Goal: Task Accomplishment & Management: Manage account settings

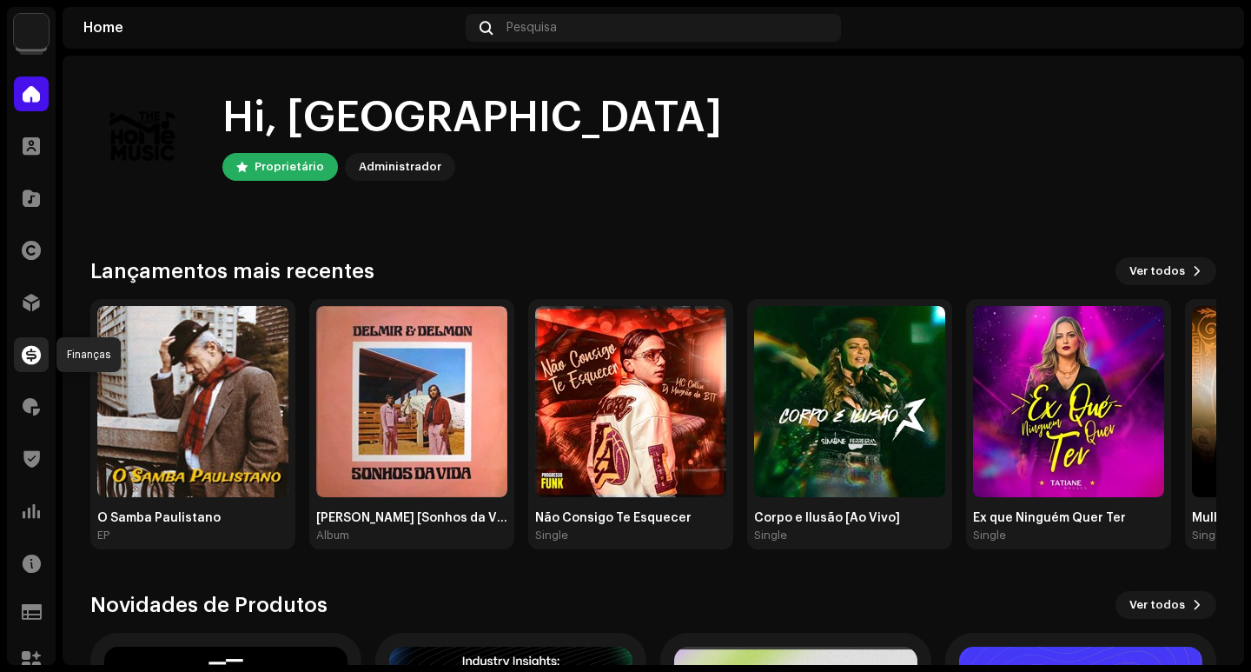
click at [38, 354] on span at bounding box center [31, 354] width 19 height 14
click at [34, 298] on span at bounding box center [31, 302] width 17 height 14
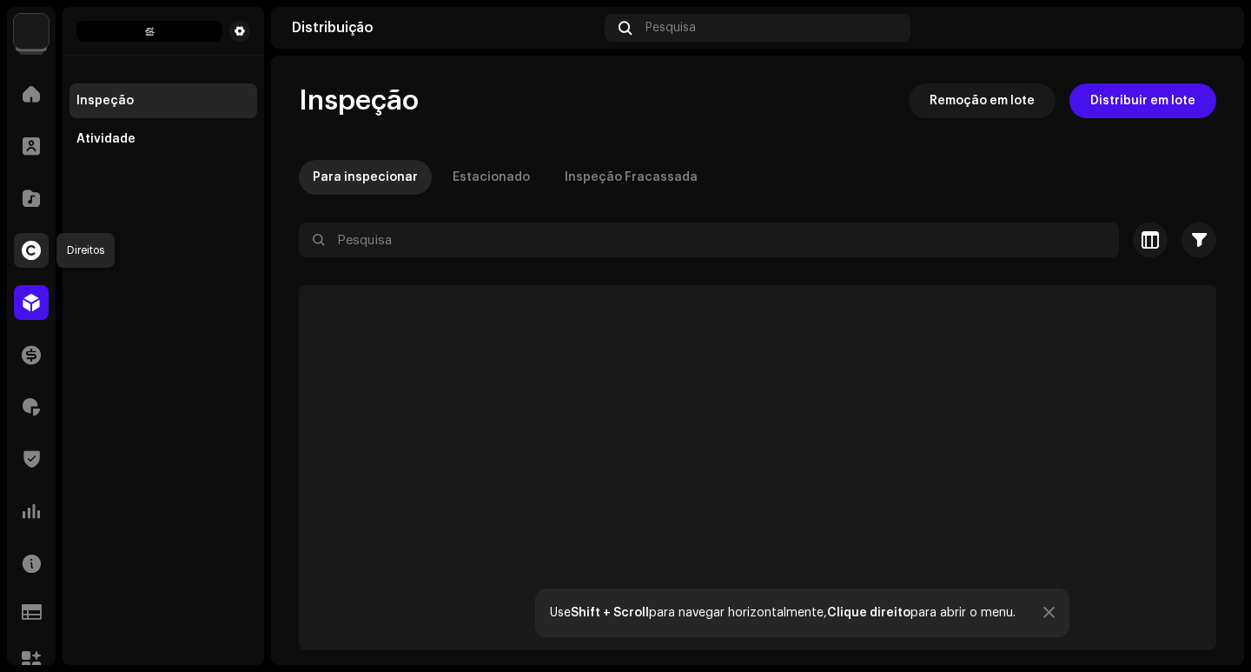
click at [34, 261] on div at bounding box center [31, 250] width 35 height 35
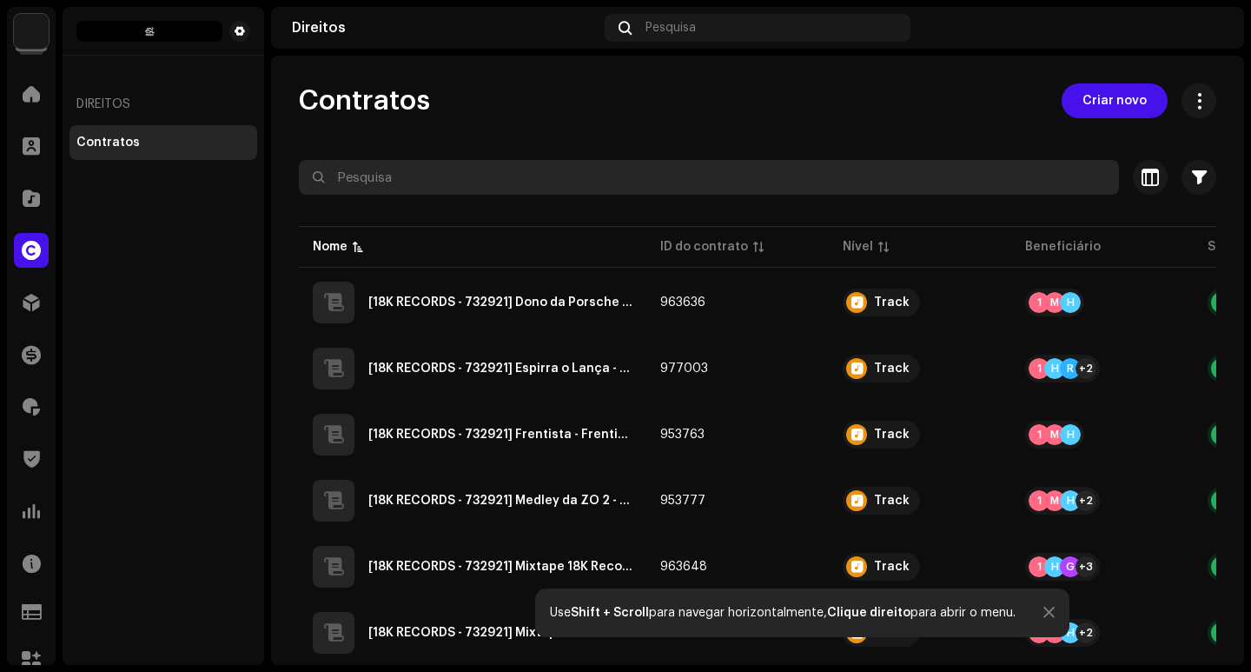
click at [483, 180] on input "text" at bounding box center [709, 177] width 820 height 35
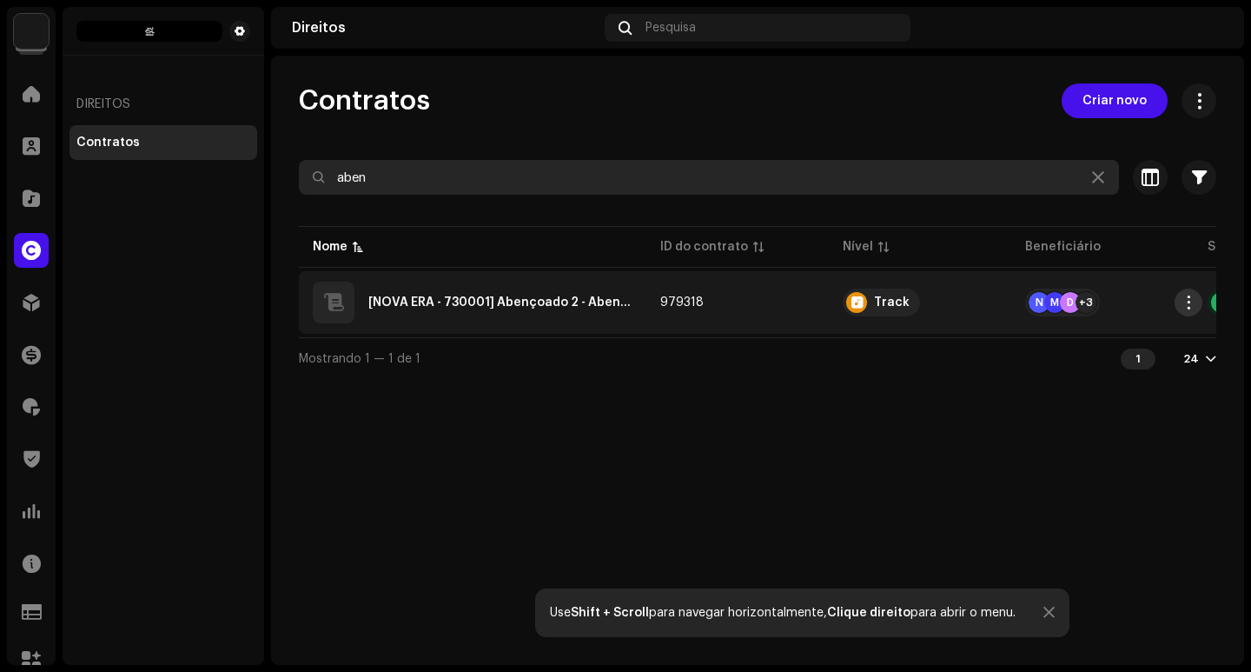
type input "aben"
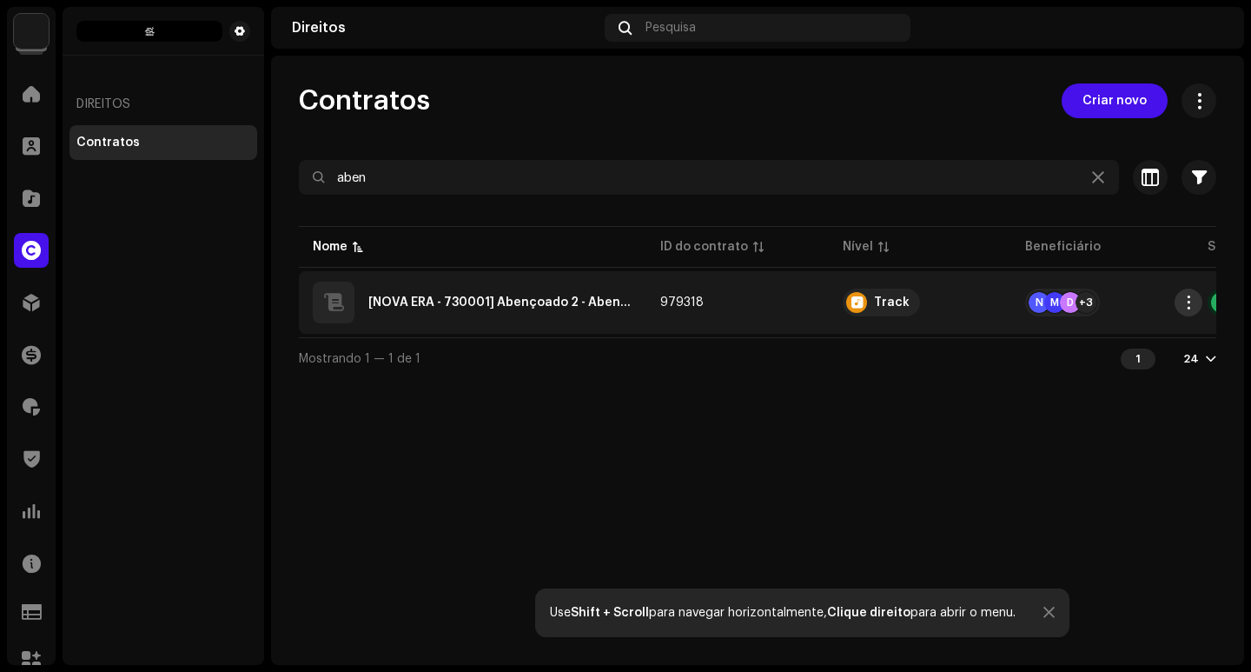
click at [1191, 304] on span "button" at bounding box center [1188, 302] width 13 height 14
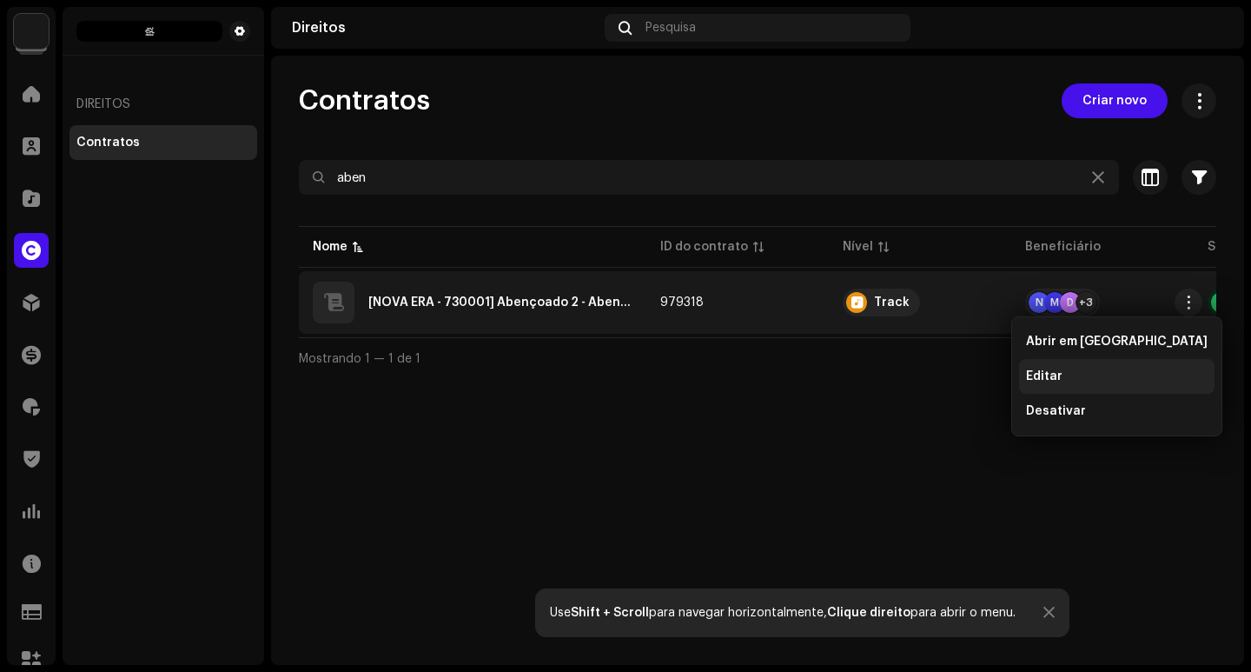
click at [1124, 370] on div "Editar" at bounding box center [1117, 376] width 182 height 14
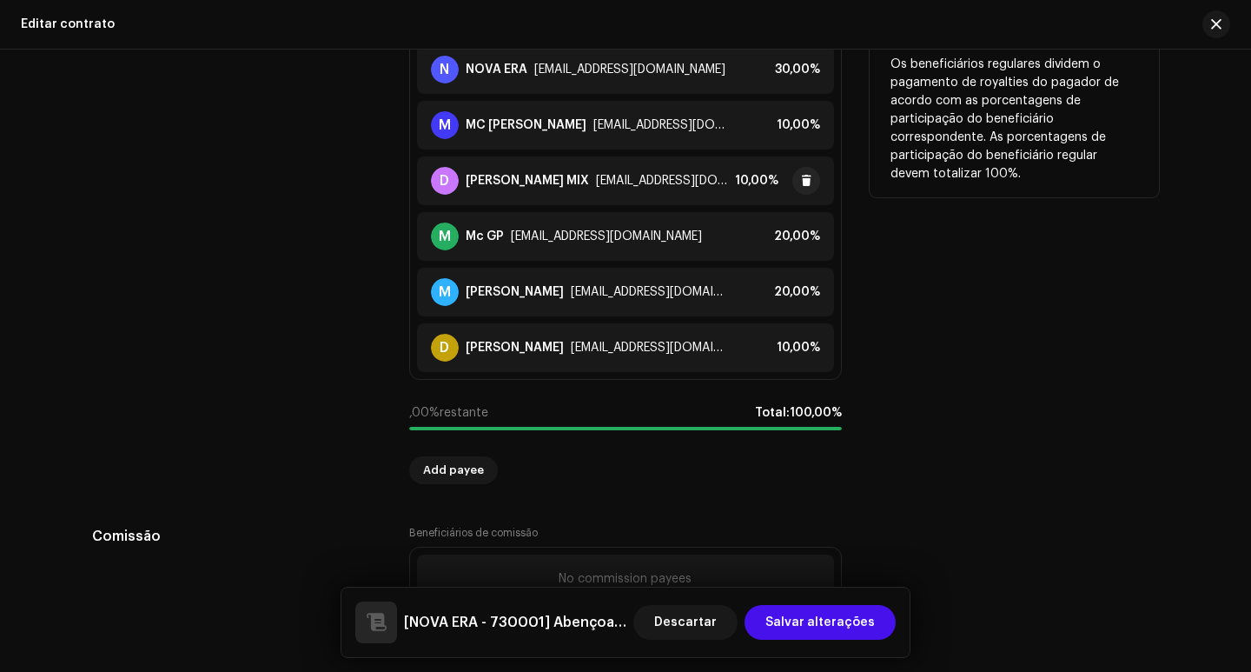
scroll to position [1477, 0]
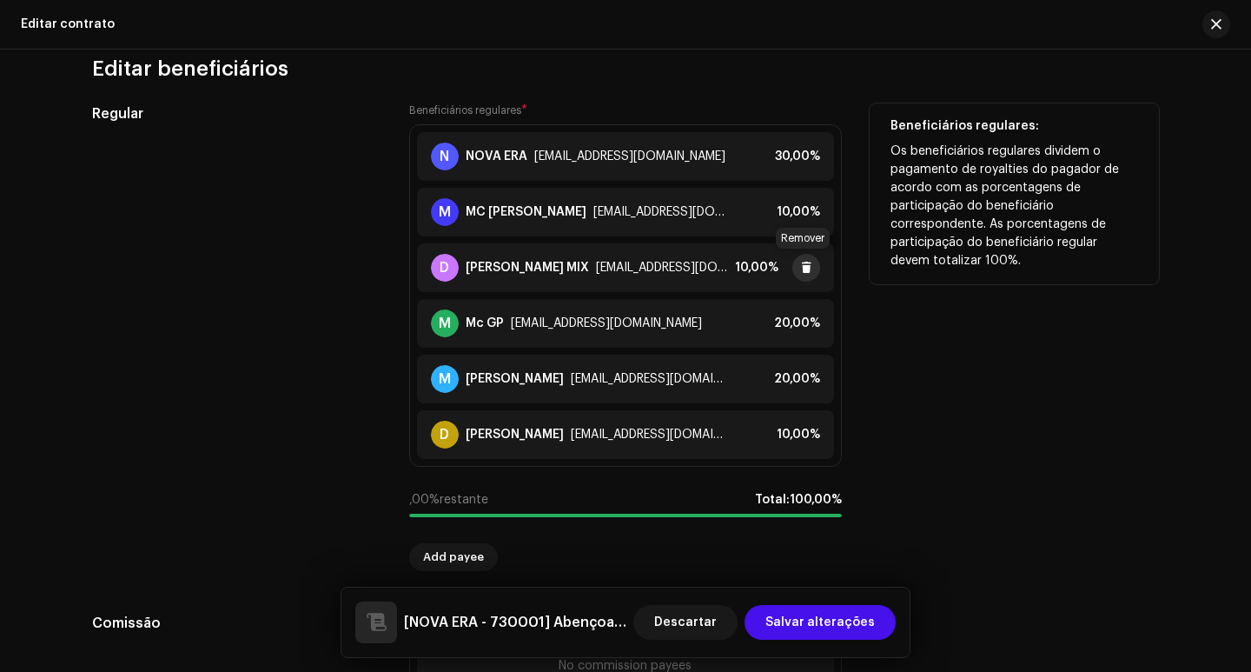
click at [796, 265] on button at bounding box center [806, 268] width 28 height 28
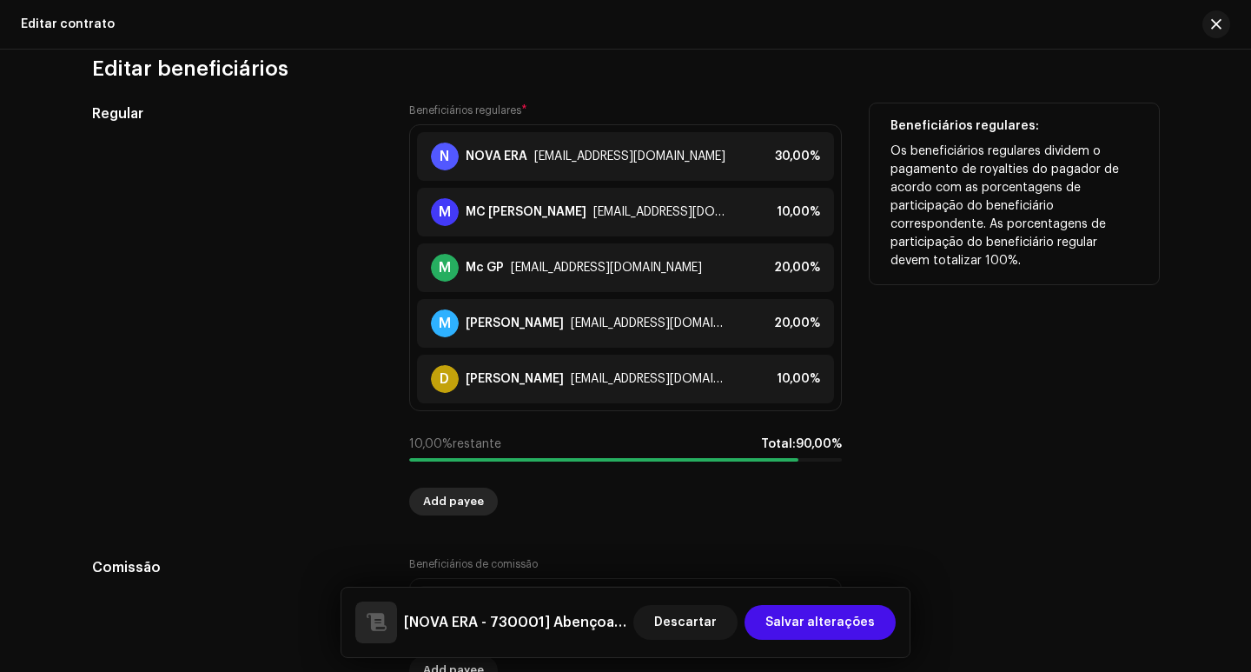
click at [446, 499] on span "Add payee" at bounding box center [453, 501] width 61 height 35
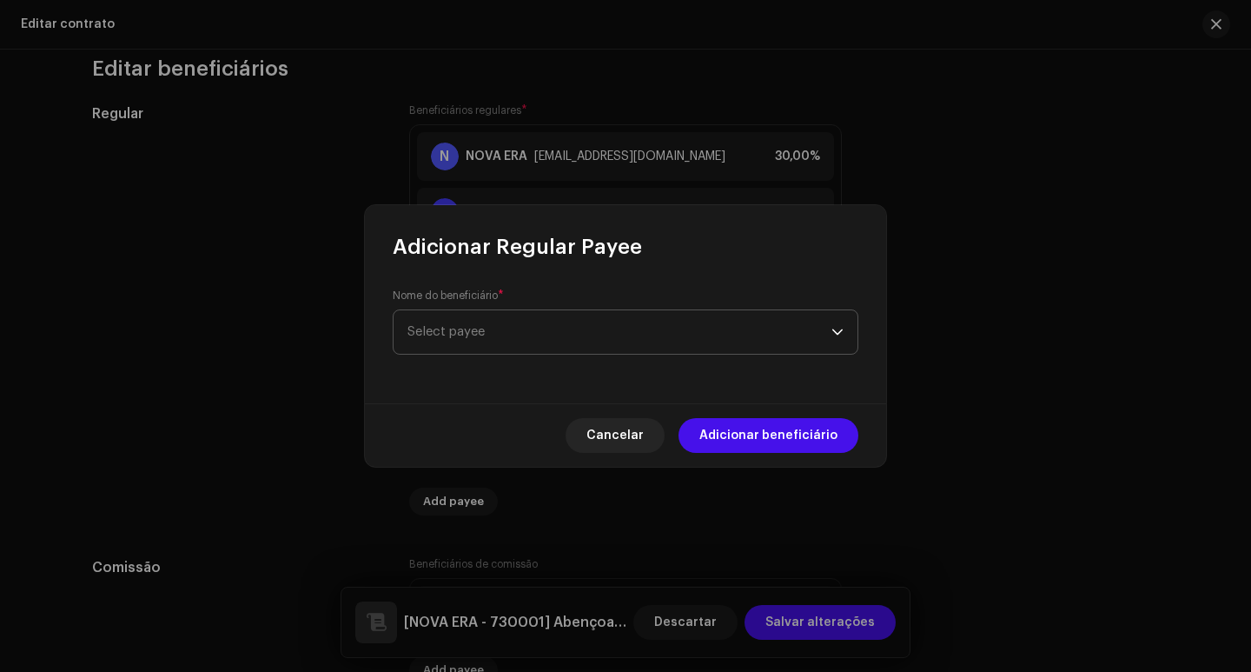
click at [529, 344] on span "Select payee" at bounding box center [619, 331] width 424 height 43
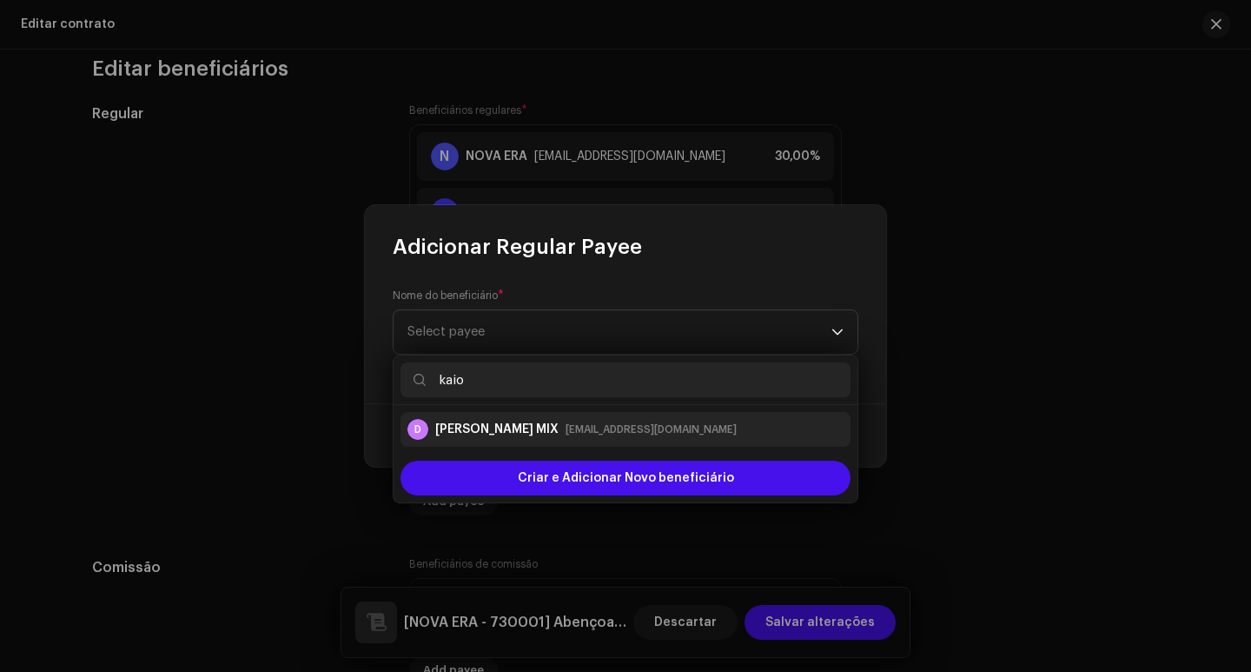
type input "kaio"
click at [566, 435] on div "[EMAIL_ADDRESS][DOMAIN_NAME]" at bounding box center [651, 428] width 171 height 17
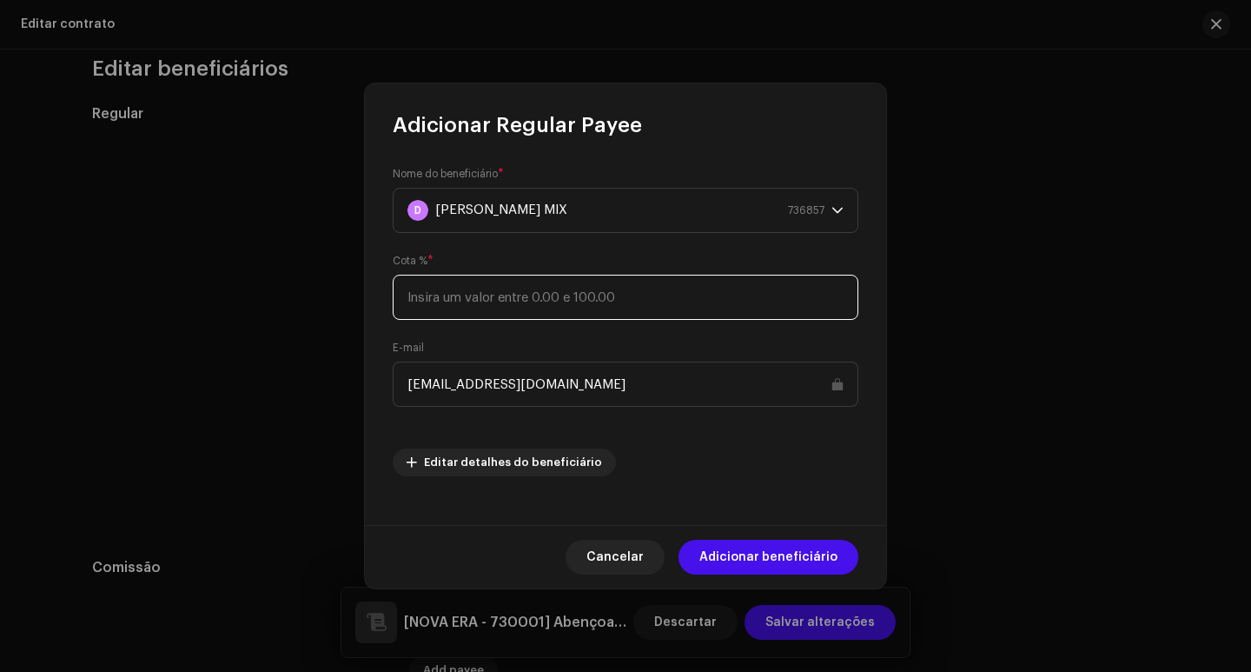
click at [644, 296] on input at bounding box center [626, 297] width 466 height 45
type input "10"
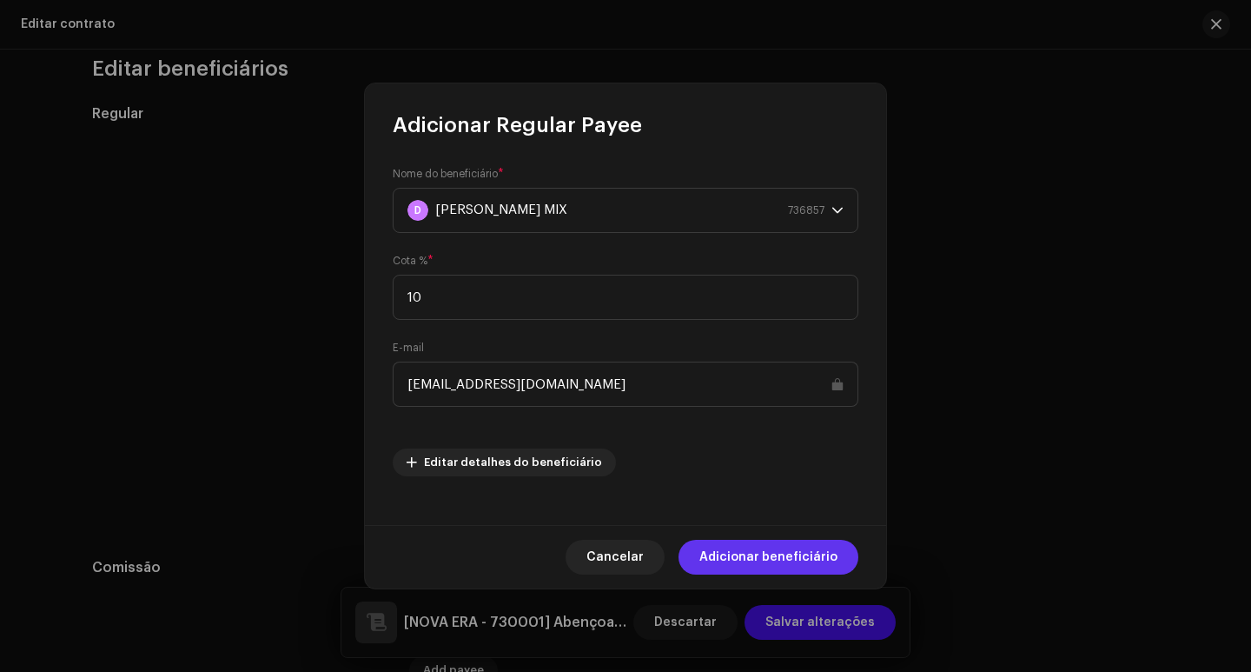
click at [772, 559] on span "Adicionar beneficiário" at bounding box center [768, 556] width 138 height 35
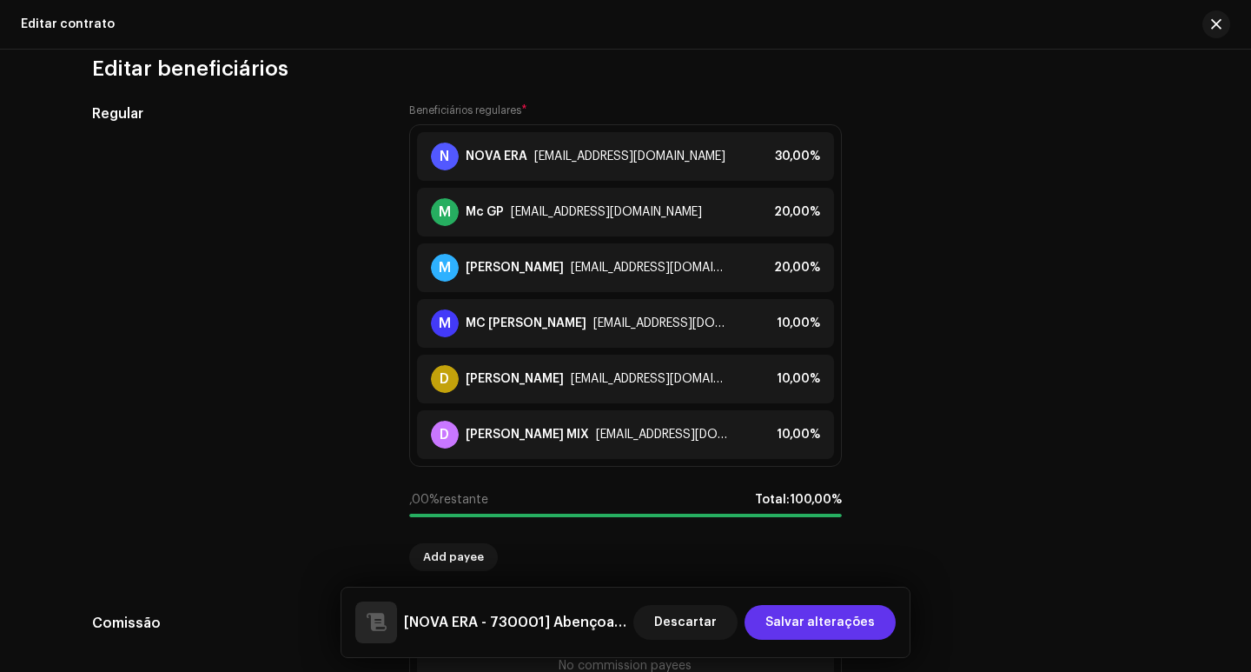
click at [826, 614] on span "Salvar alterações" at bounding box center [819, 622] width 109 height 35
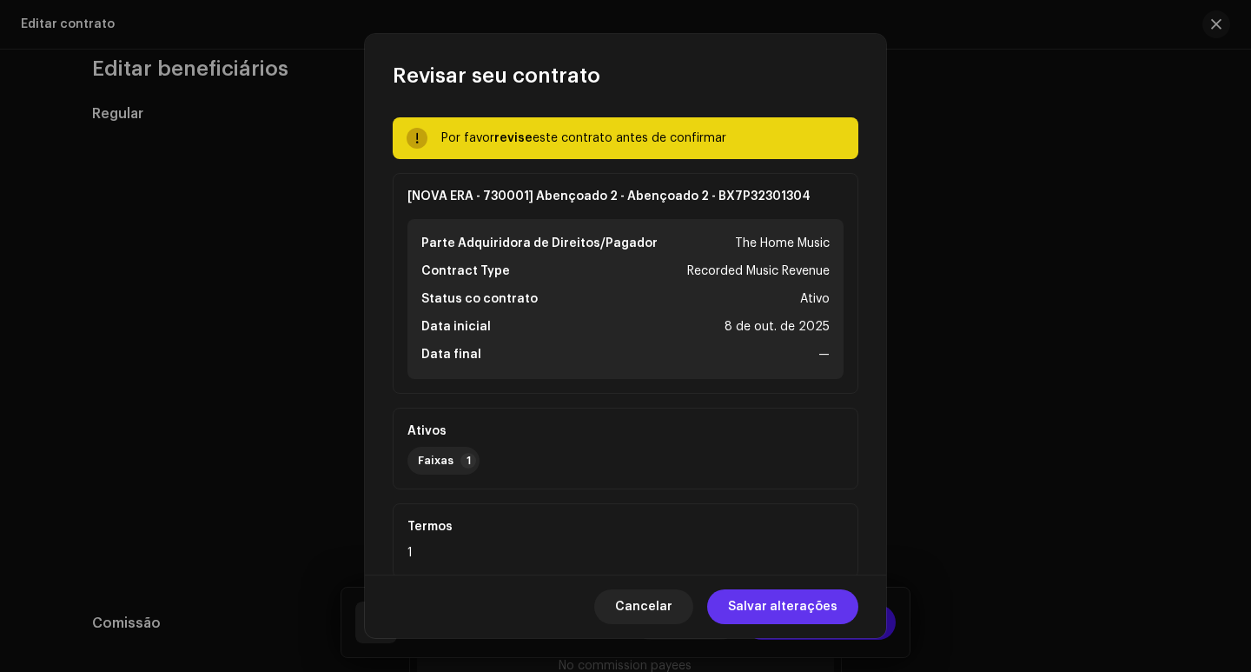
click at [821, 613] on span "Salvar alterações" at bounding box center [782, 606] width 109 height 35
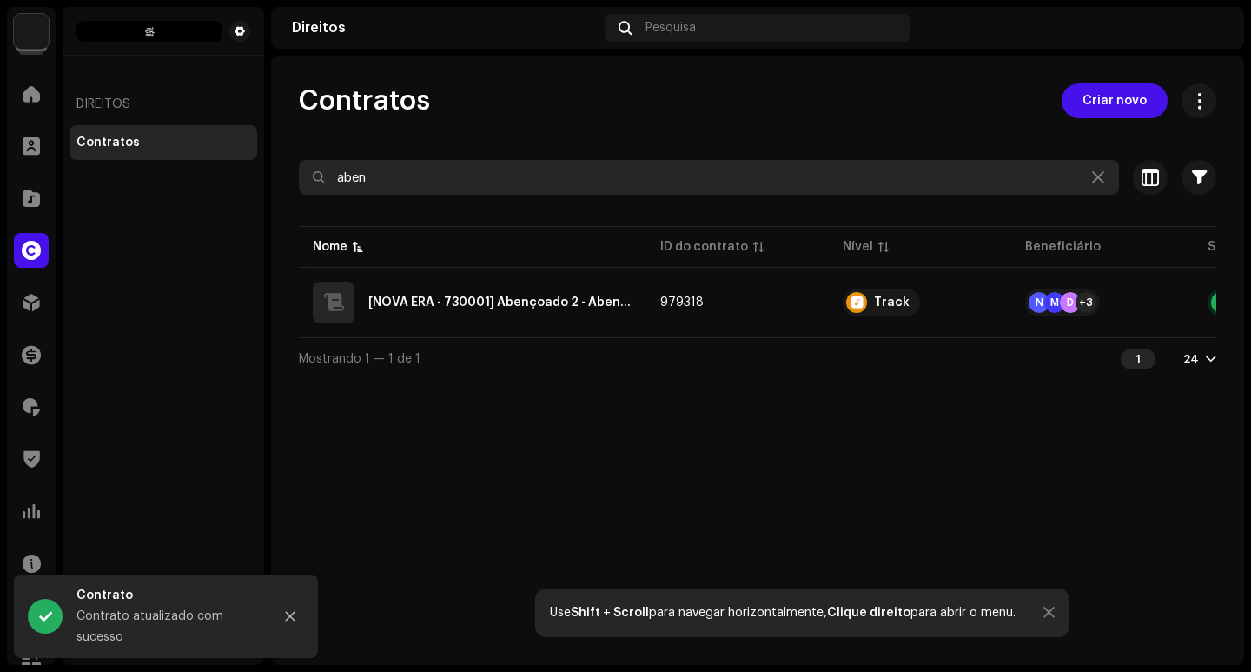
drag, startPoint x: 432, startPoint y: 189, endPoint x: 249, endPoint y: 195, distance: 182.5
click at [249, 195] on div "The Home Music Home Clientes Catálogo Direitos Distribuição Finanças Royalties …" at bounding box center [625, 336] width 1251 height 672
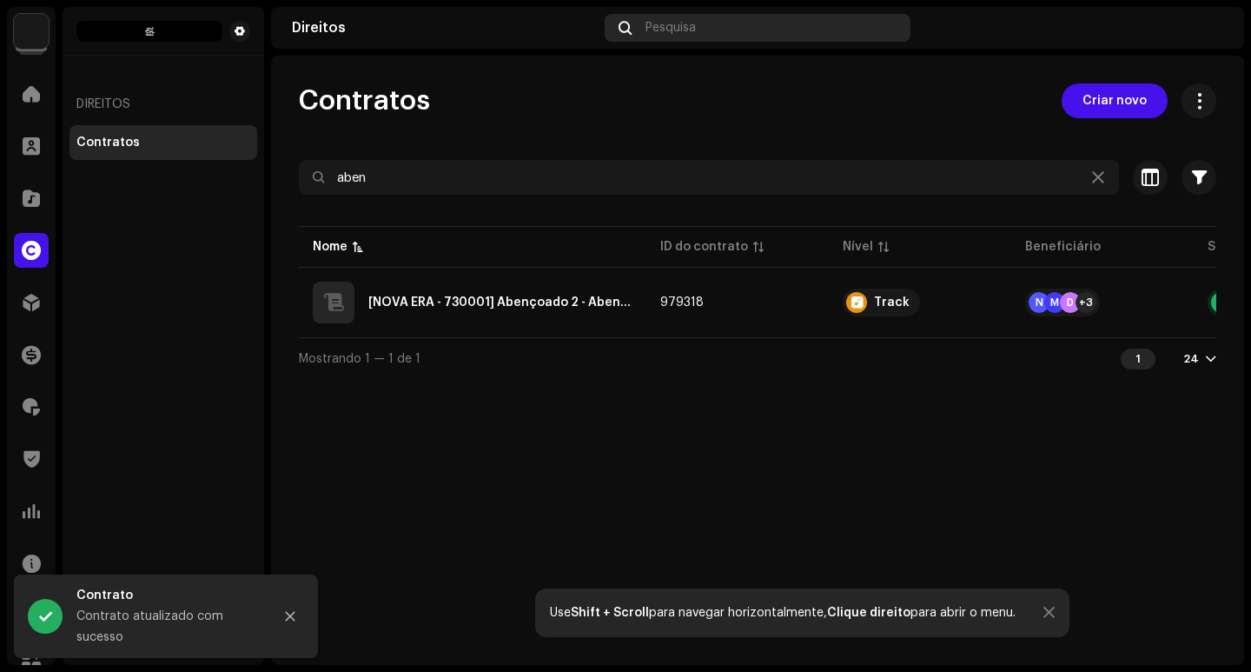
click at [740, 23] on div "Pesquisa" at bounding box center [758, 28] width 306 height 28
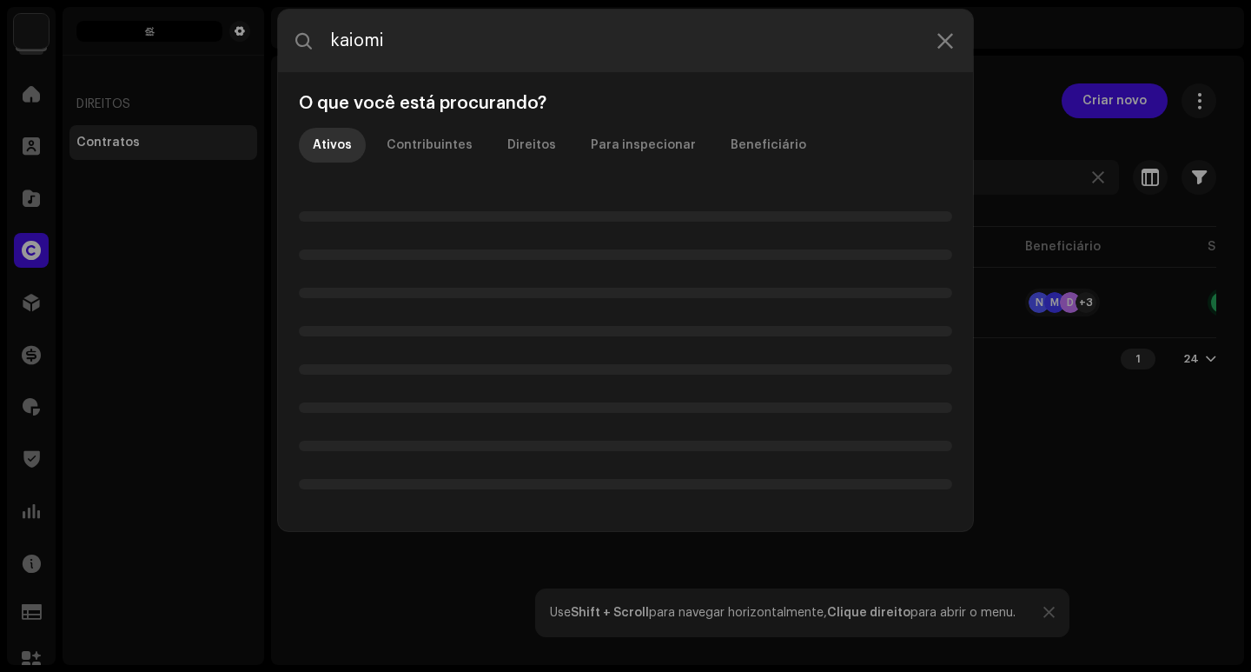
type input "kaiomix"
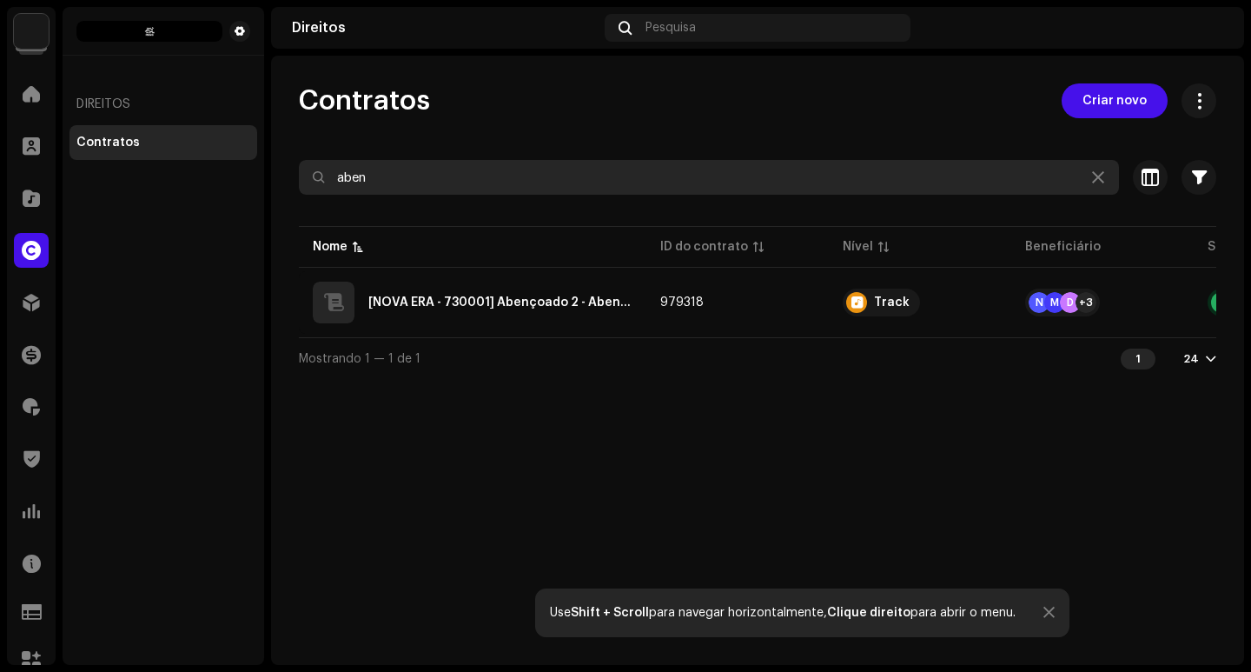
drag, startPoint x: 410, startPoint y: 185, endPoint x: 288, endPoint y: 181, distance: 121.7
click at [288, 181] on div "Contratos Criar novo aben Selecionado 0 Selecionar todos Opções Filtros Nível d…" at bounding box center [757, 230] width 973 height 295
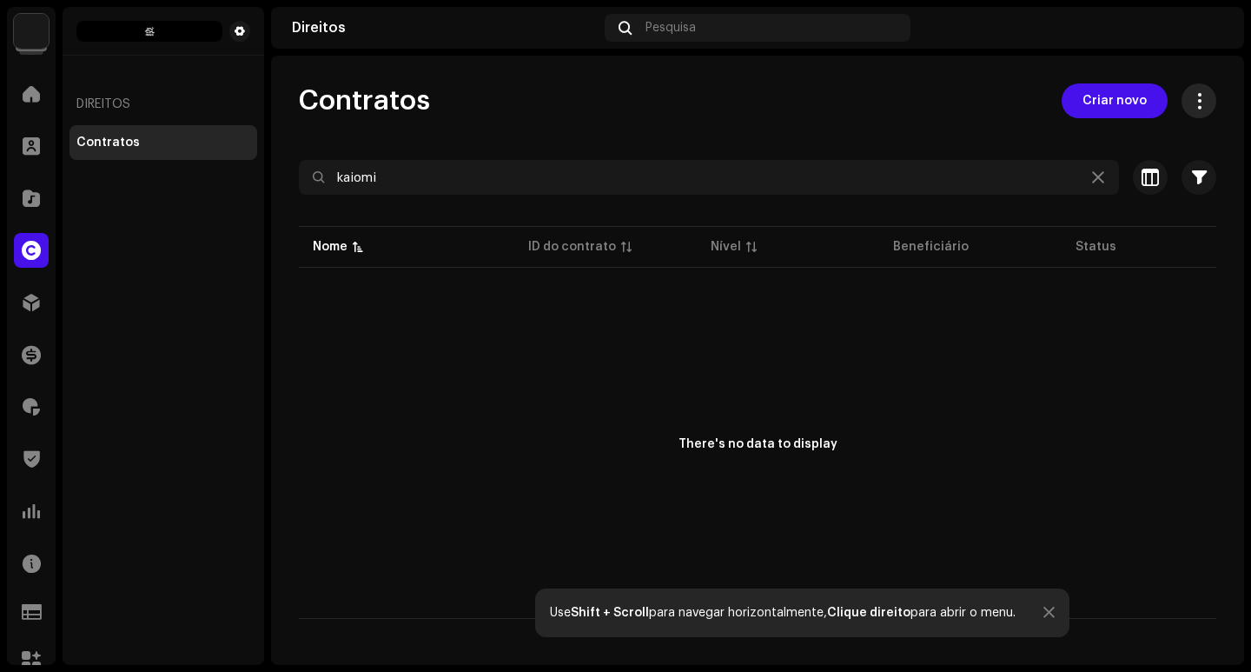
click at [1191, 99] on span "button" at bounding box center [1199, 101] width 17 height 14
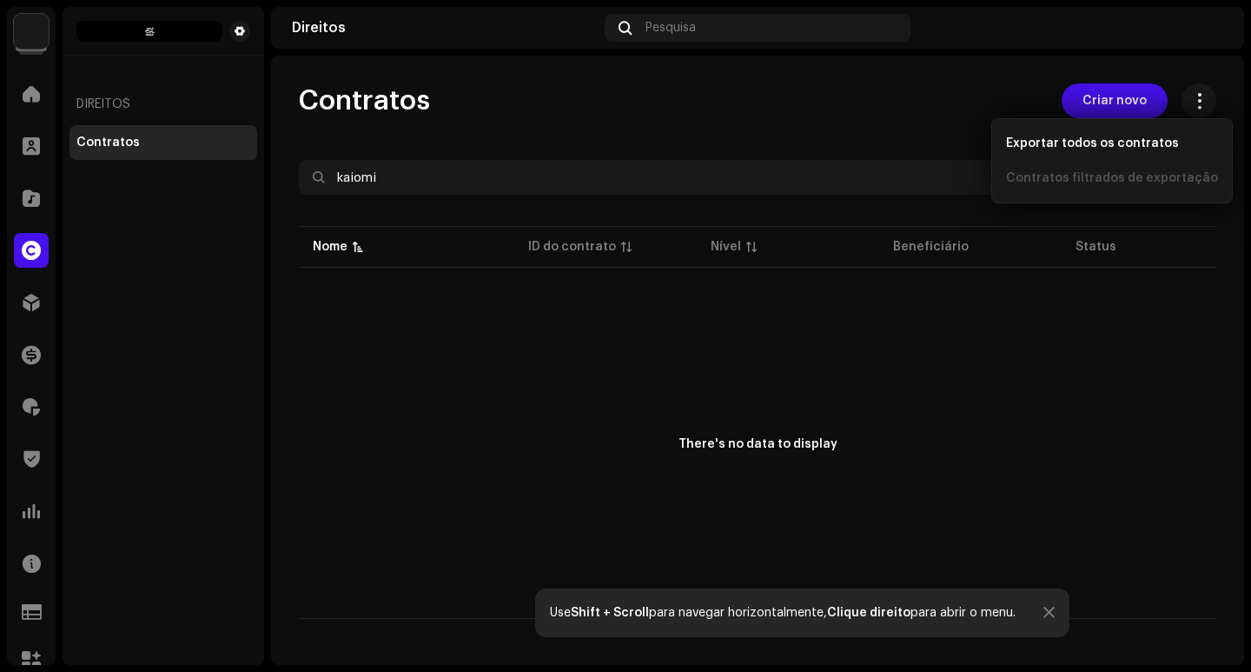
click at [719, 108] on div "Contratos Criar novo" at bounding box center [757, 100] width 917 height 35
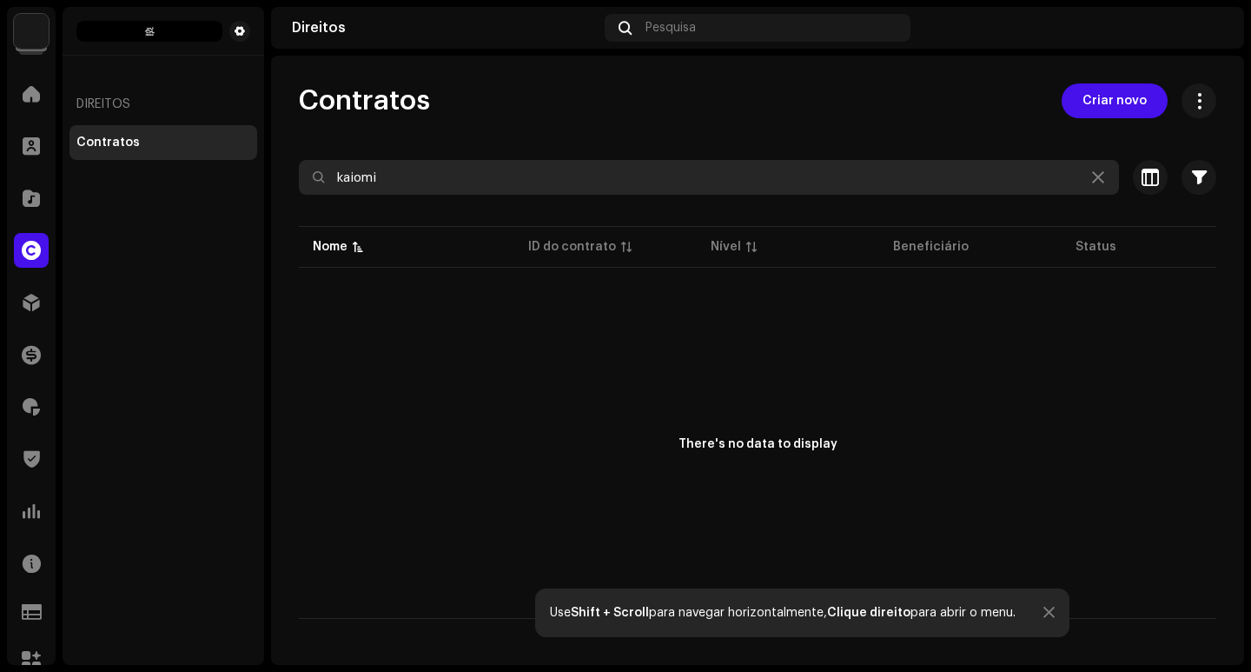
click at [476, 182] on input "kaiomi" at bounding box center [709, 177] width 820 height 35
type input "k"
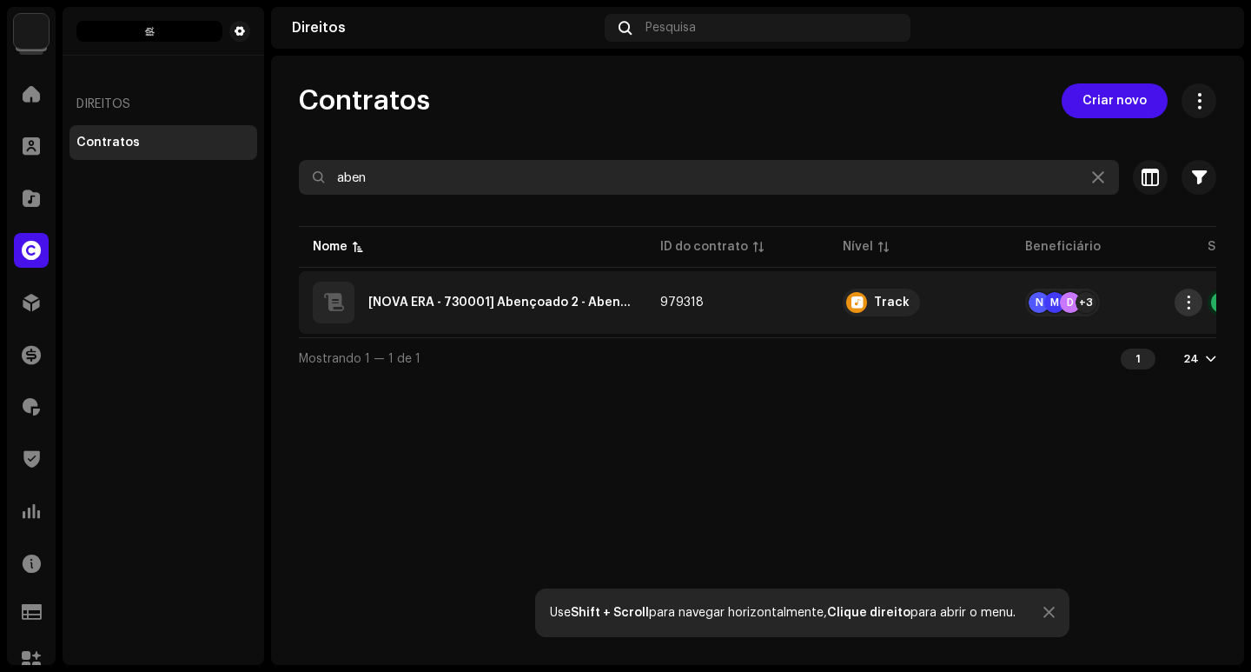
type input "aben"
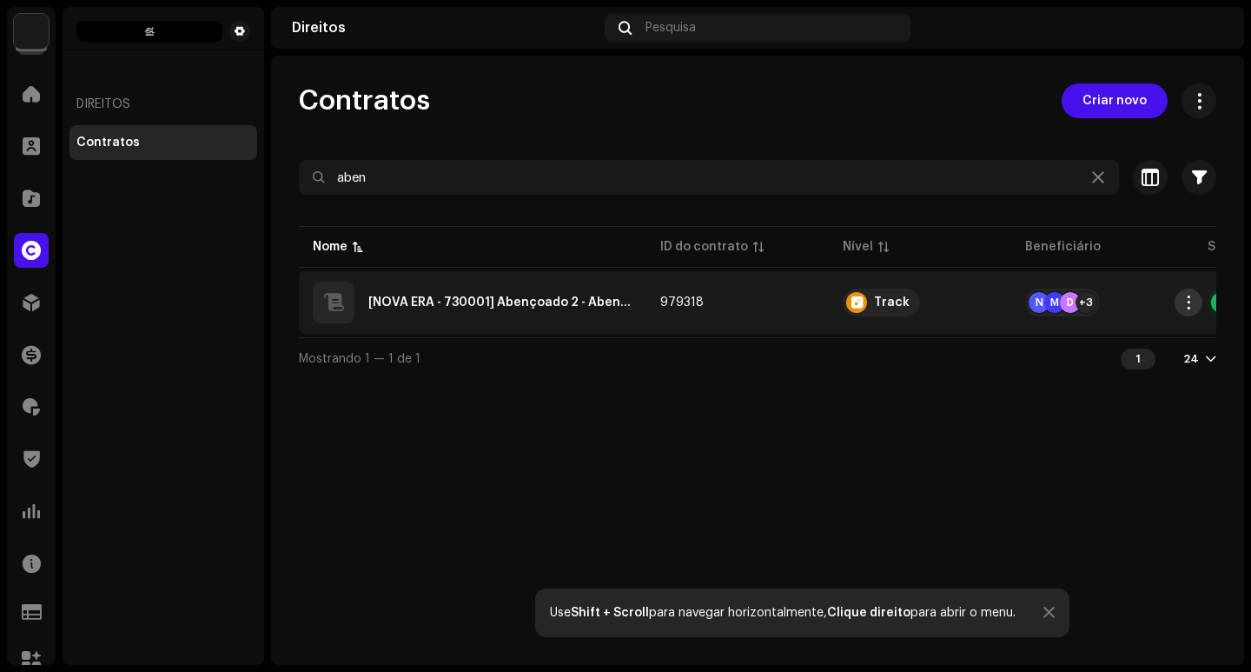
click at [1185, 307] on span "button" at bounding box center [1188, 302] width 13 height 14
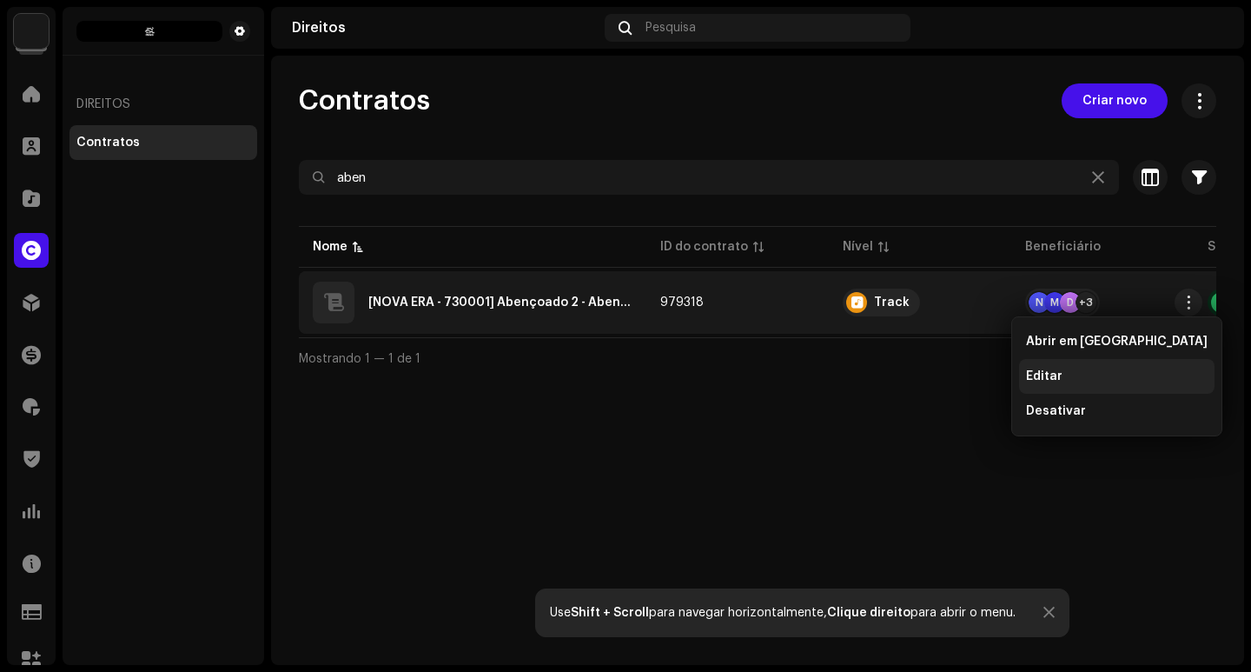
click at [1106, 370] on div "Editar" at bounding box center [1117, 376] width 182 height 14
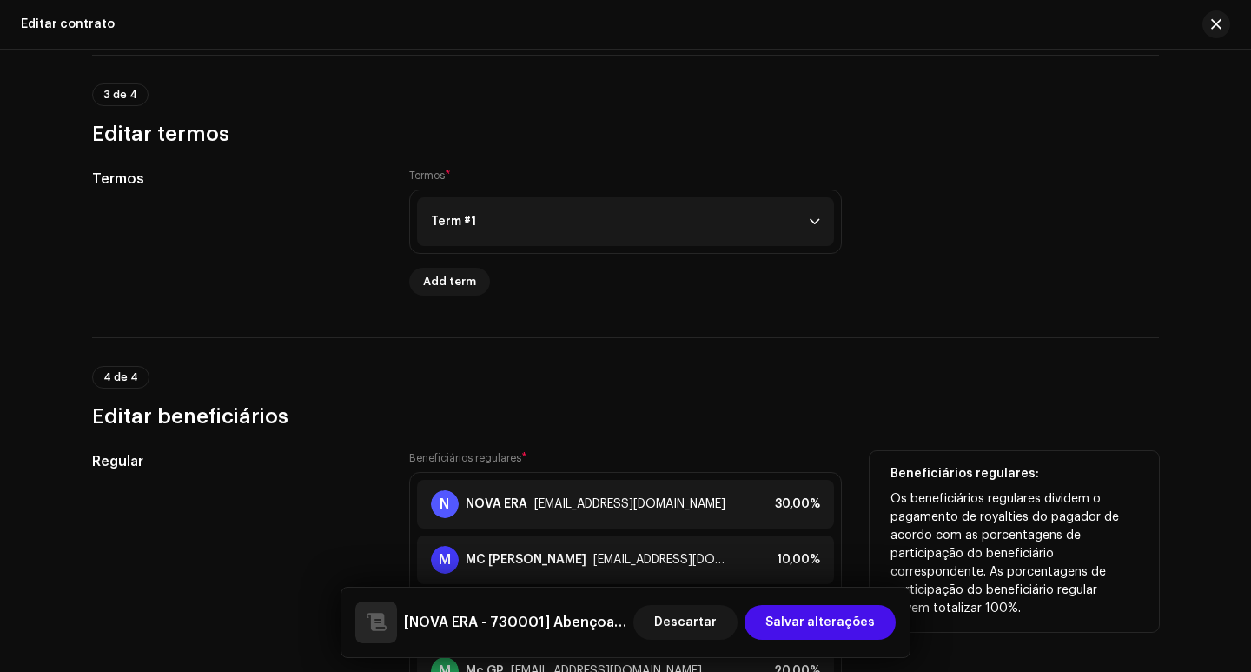
scroll to position [1564, 0]
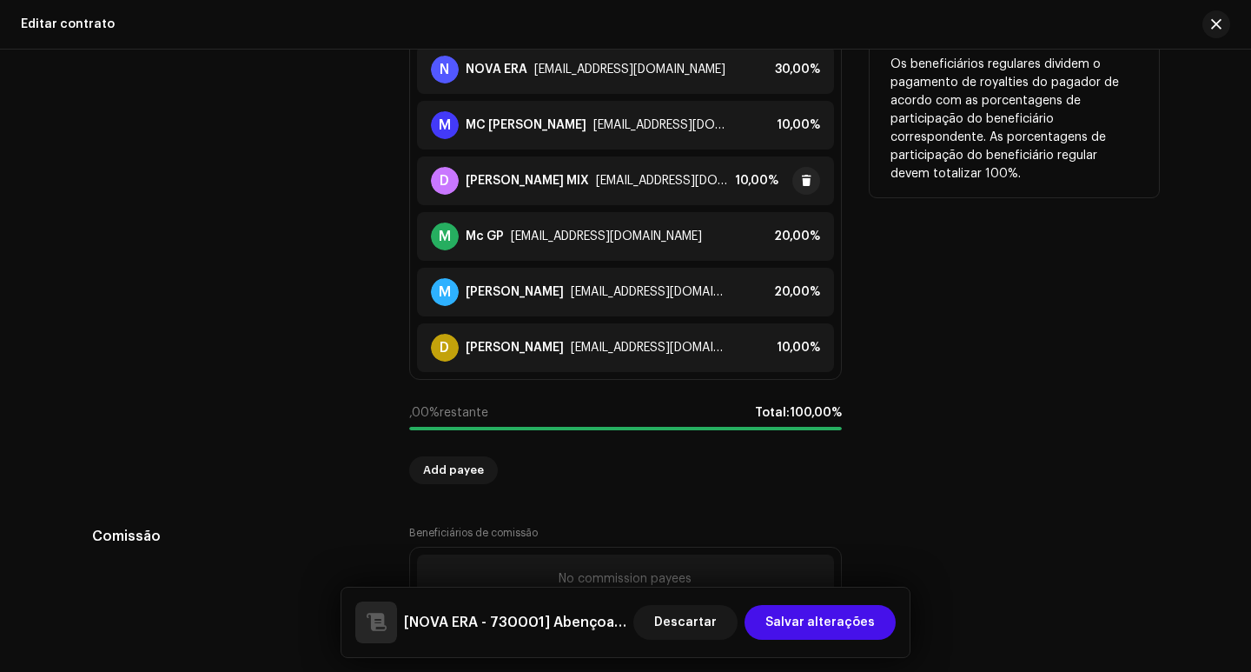
click at [484, 182] on div "[PERSON_NAME] MIX" at bounding box center [527, 181] width 123 height 14
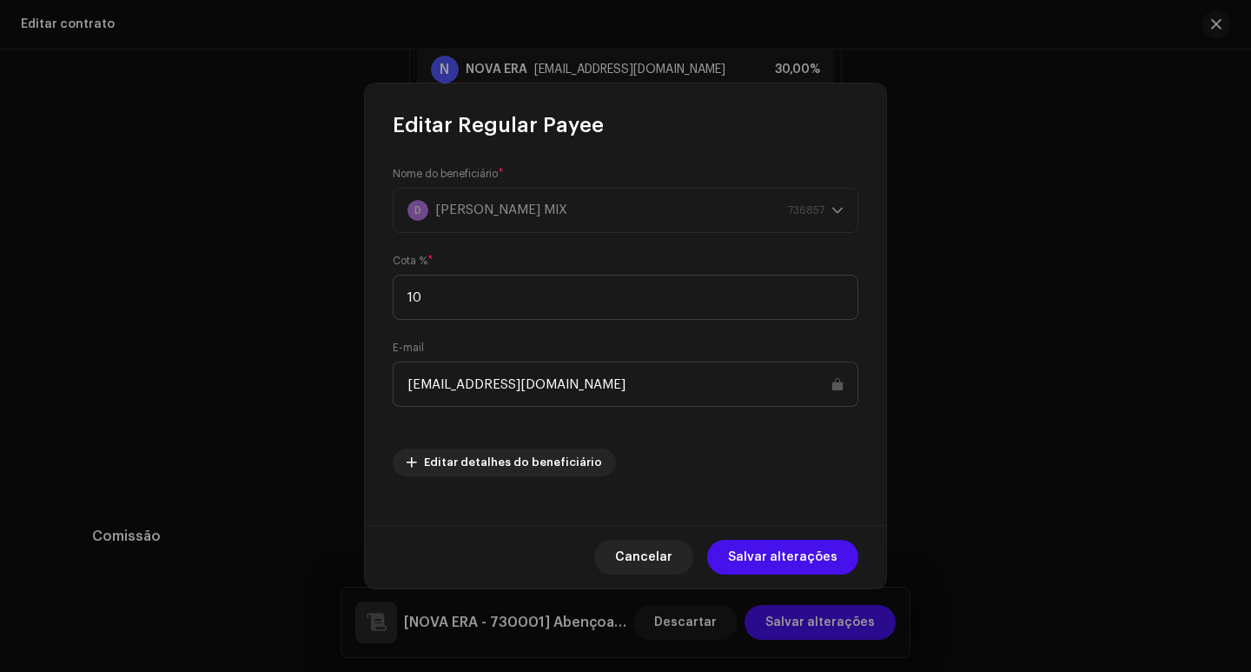
click at [468, 384] on input "[EMAIL_ADDRESS][DOMAIN_NAME]" at bounding box center [626, 383] width 466 height 45
click at [518, 461] on span "Editar detalhes do beneficiário" at bounding box center [513, 462] width 178 height 35
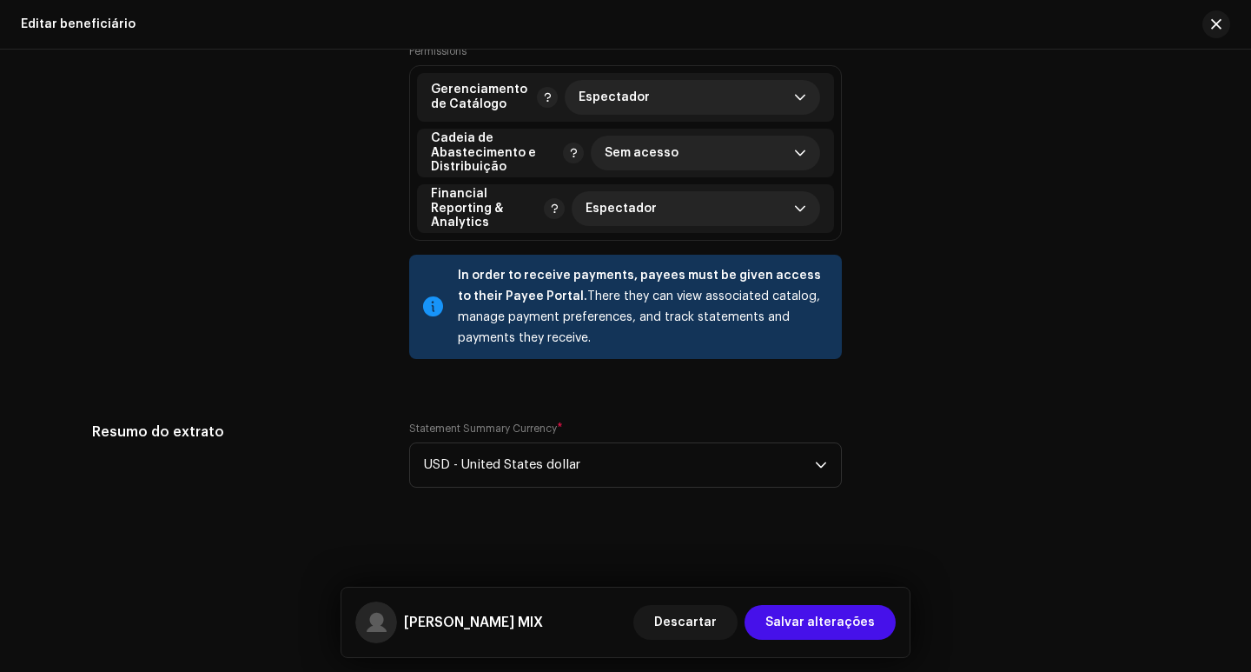
scroll to position [1214, 0]
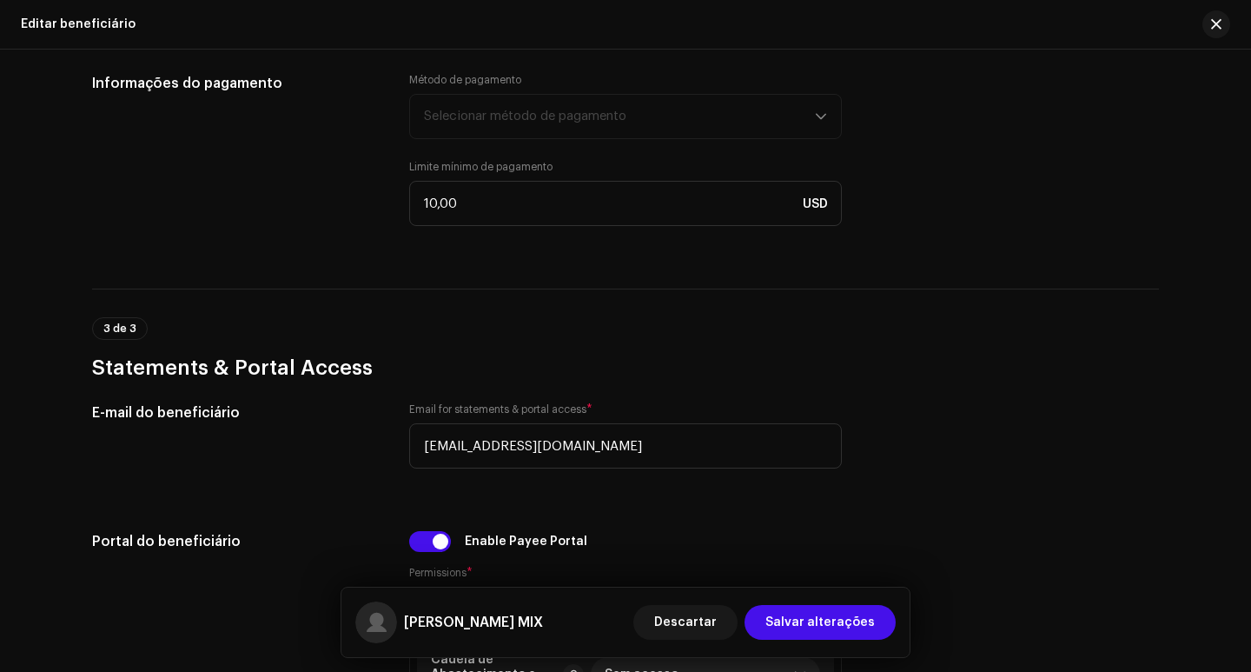
click at [1221, 37] on div at bounding box center [1209, 24] width 42 height 28
click at [1218, 27] on span "button" at bounding box center [1216, 24] width 10 height 14
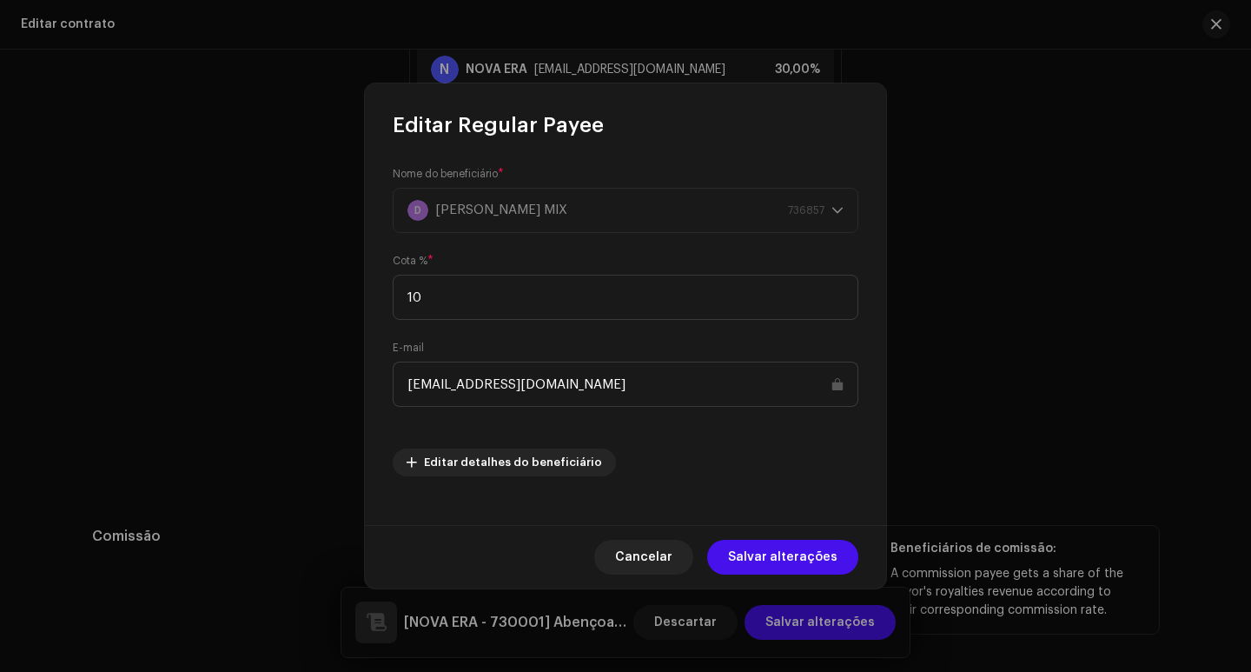
click at [672, 556] on span "Cancelar" at bounding box center [643, 556] width 57 height 35
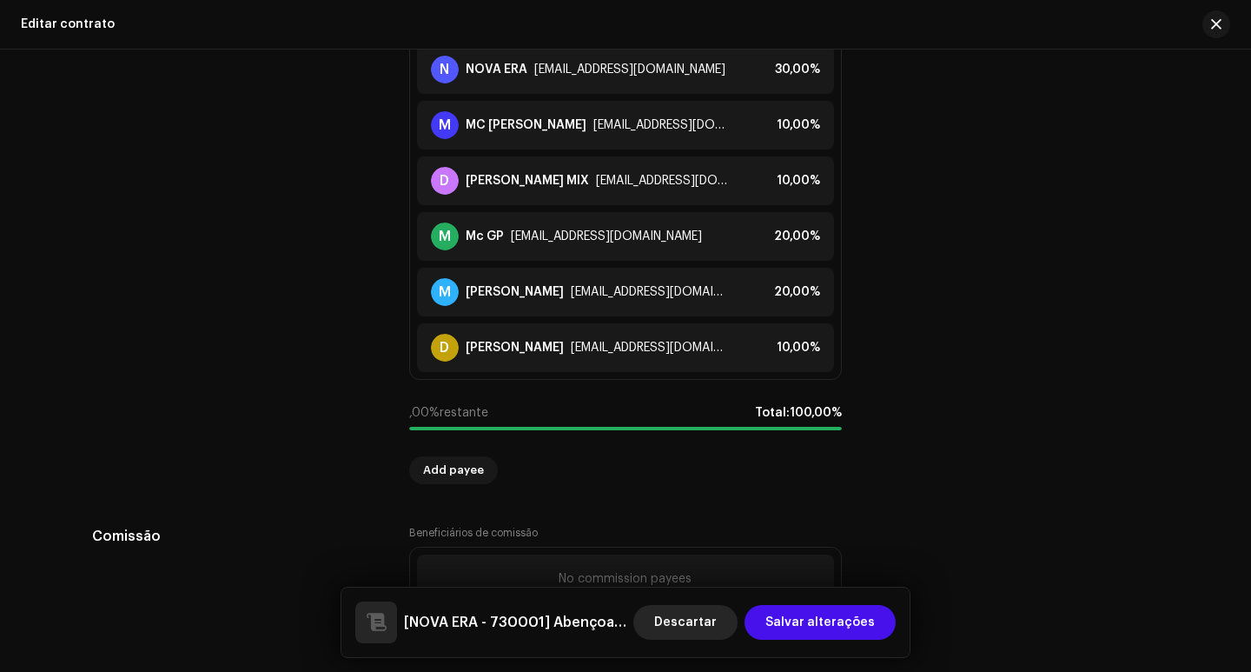
click at [704, 618] on span "Descartar" at bounding box center [685, 622] width 63 height 35
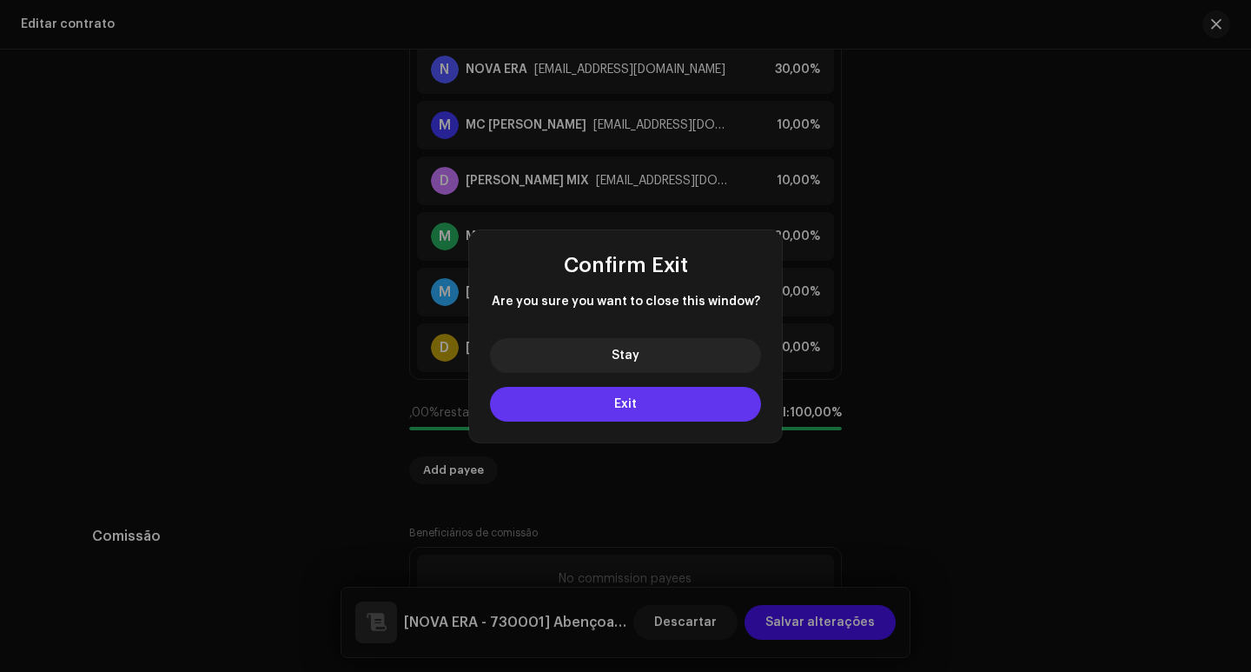
click at [612, 419] on button "Exit" at bounding box center [625, 404] width 271 height 35
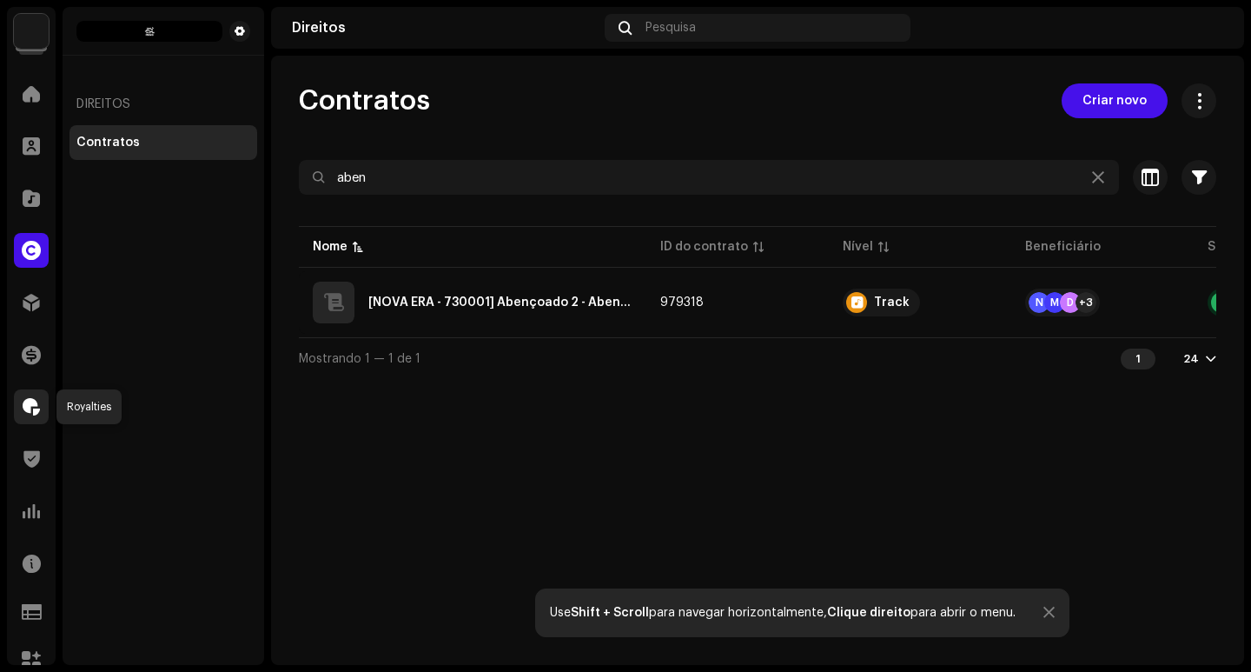
click at [38, 406] on span at bounding box center [31, 407] width 17 height 14
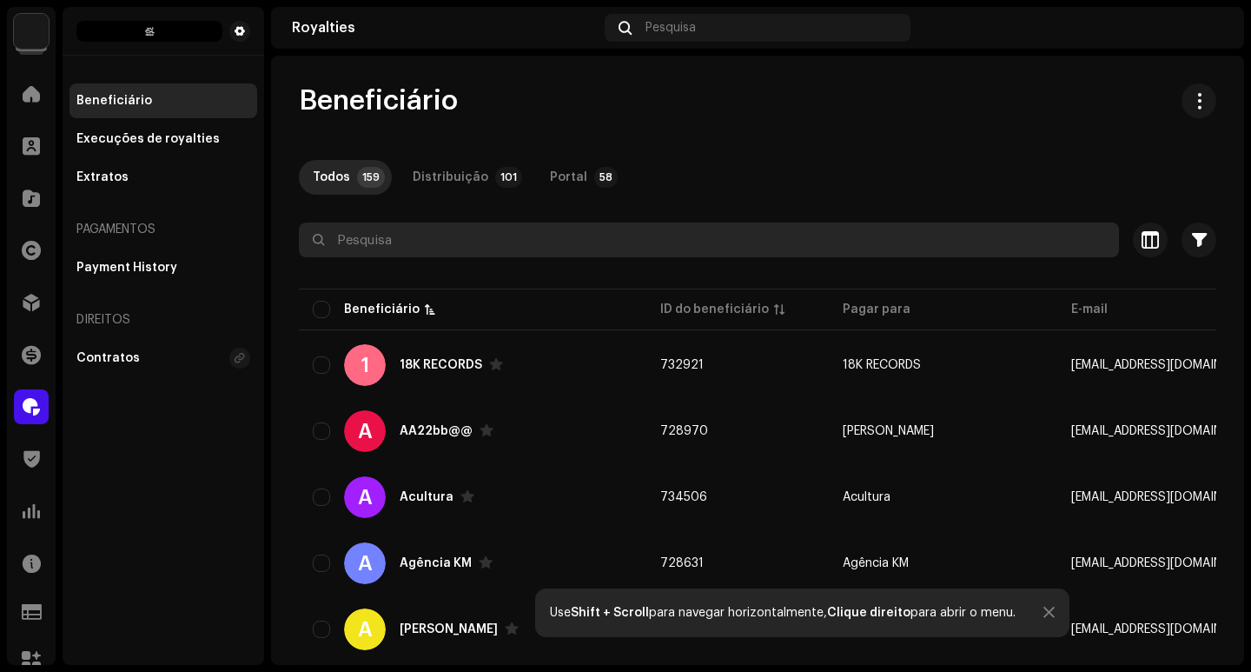
click at [415, 244] on input "text" at bounding box center [709, 239] width 820 height 35
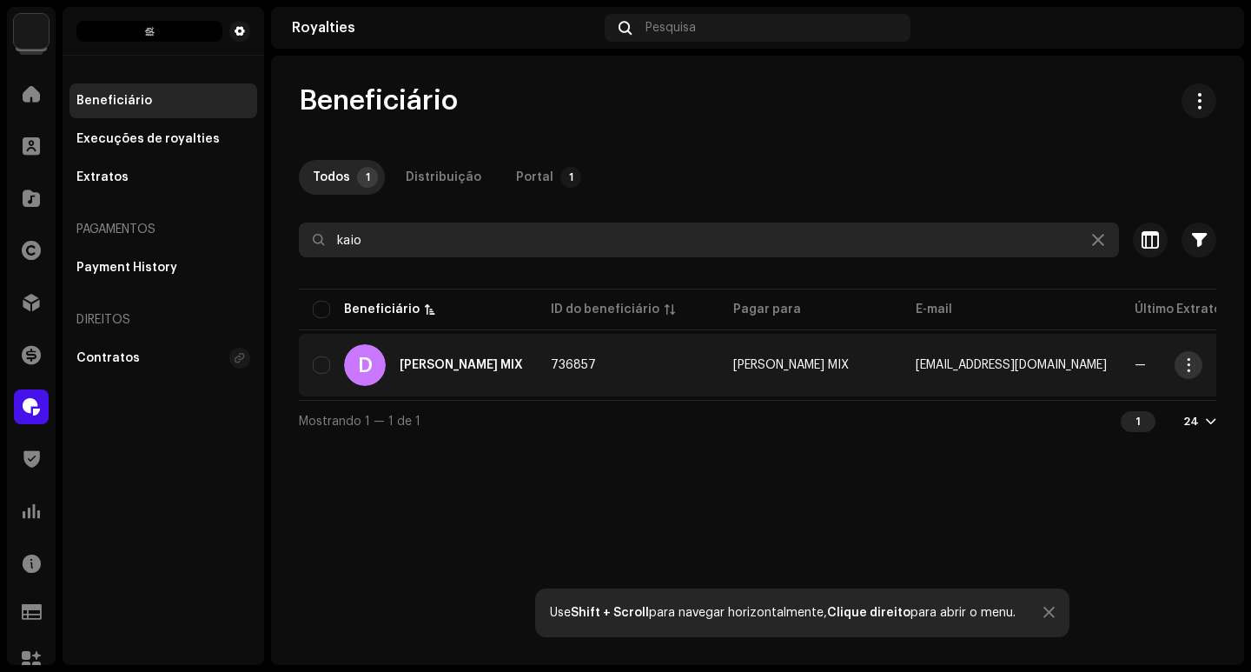
type input "kaio"
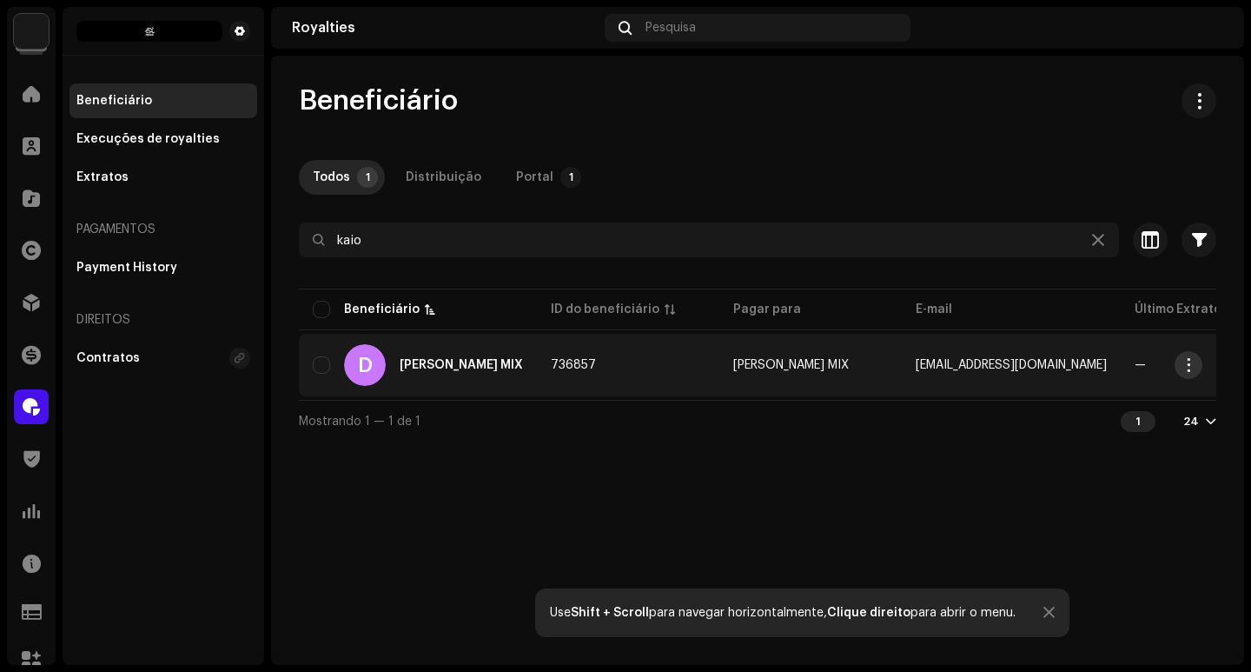
click at [1188, 368] on span "button" at bounding box center [1188, 365] width 13 height 14
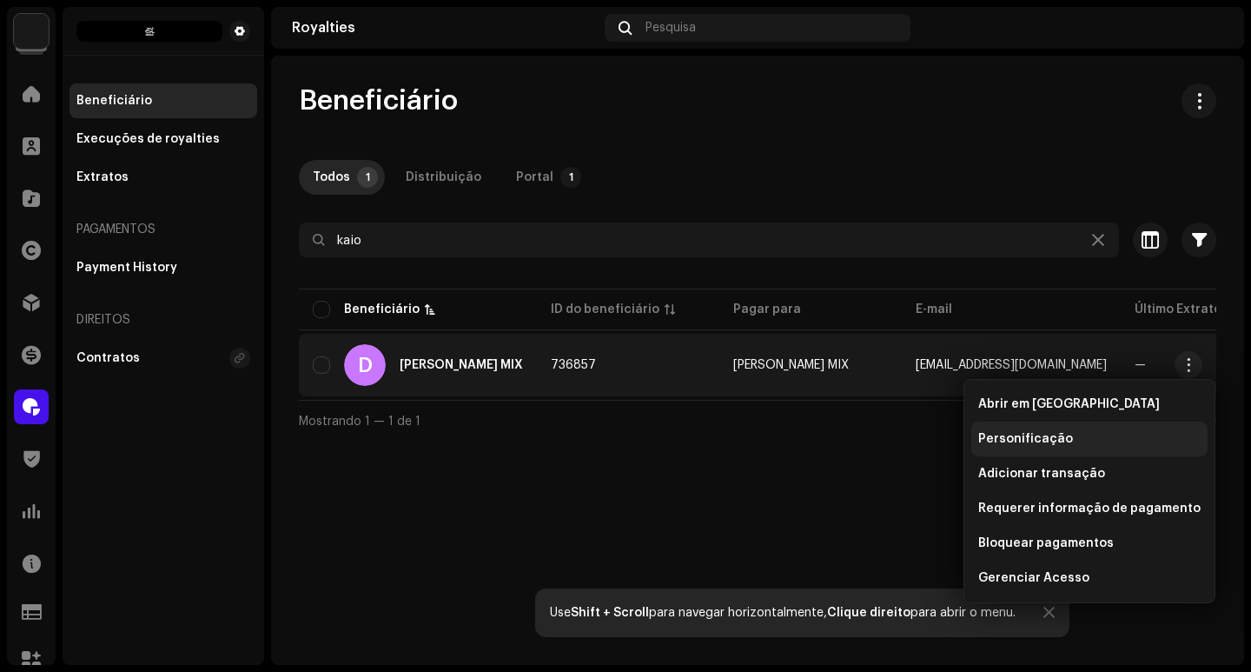
click at [1033, 433] on span "Personificação" at bounding box center [1025, 439] width 95 height 14
